Goal: Find specific page/section: Find specific page/section

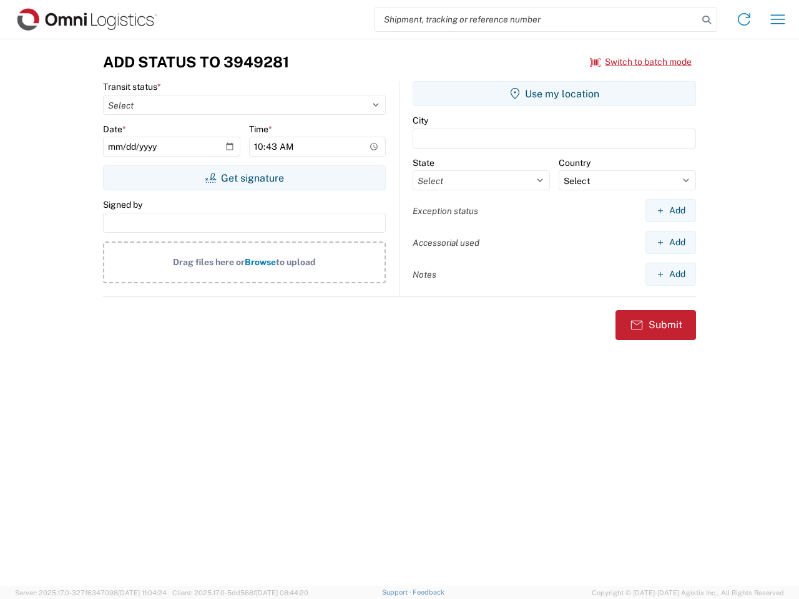
click at [536, 19] on input "search" at bounding box center [535, 19] width 323 height 24
click at [706, 20] on icon at bounding box center [705, 19] width 17 height 17
click at [744, 19] on icon at bounding box center [744, 19] width 20 height 20
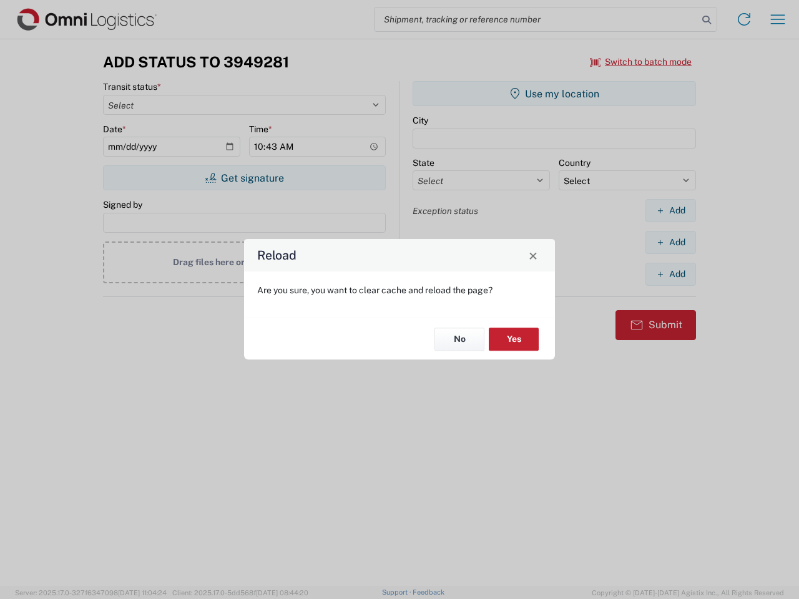
click at [641, 62] on div "Reload Are you sure, you want to clear cache and reload the page? No Yes" at bounding box center [399, 299] width 799 height 599
click at [244, 178] on div "Reload Are you sure, you want to clear cache and reload the page? No Yes" at bounding box center [399, 299] width 799 height 599
click at [554, 94] on div "Reload Are you sure, you want to clear cache and reload the page? No Yes" at bounding box center [399, 299] width 799 height 599
click at [670, 210] on div "Reload Are you sure, you want to clear cache and reload the page? No Yes" at bounding box center [399, 299] width 799 height 599
click at [670, 242] on div "Reload Are you sure, you want to clear cache and reload the page? No Yes" at bounding box center [399, 299] width 799 height 599
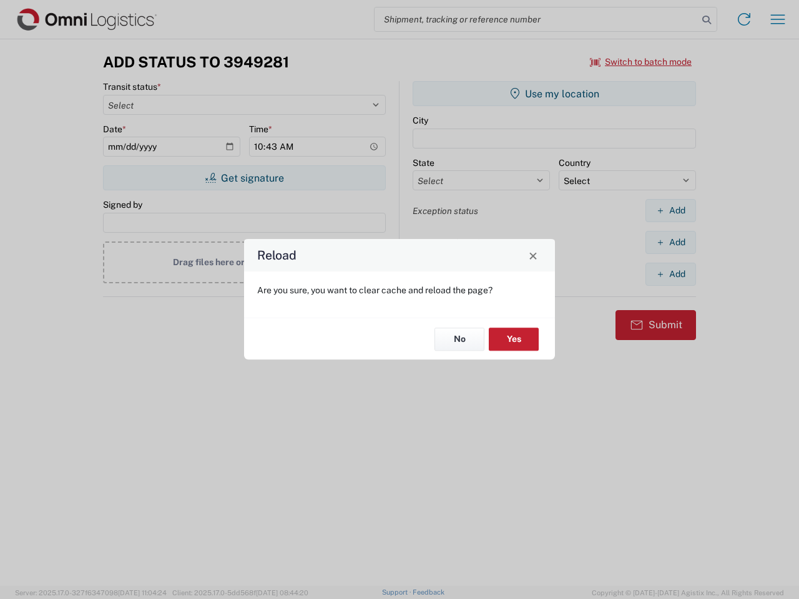
click at [670, 274] on div "Reload Are you sure, you want to clear cache and reload the page? No Yes" at bounding box center [399, 299] width 799 height 599
